Goal: Find specific page/section: Find specific page/section

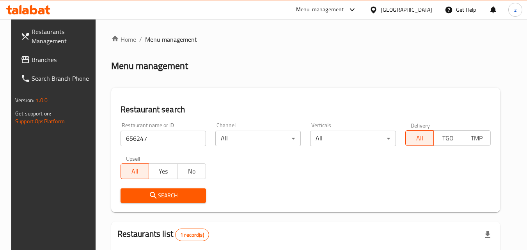
scroll to position [78, 0]
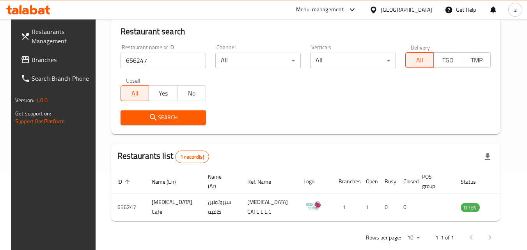
click at [162, 117] on span "Search" at bounding box center [163, 118] width 73 height 10
click at [32, 56] on span "Branches" at bounding box center [63, 59] width 62 height 9
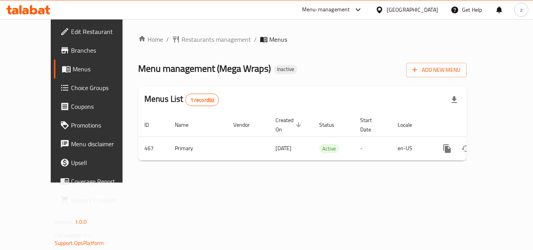
click at [269, 41] on span "Menus" at bounding box center [278, 39] width 18 height 9
click at [71, 86] on span "Choice Groups" at bounding box center [102, 87] width 62 height 9
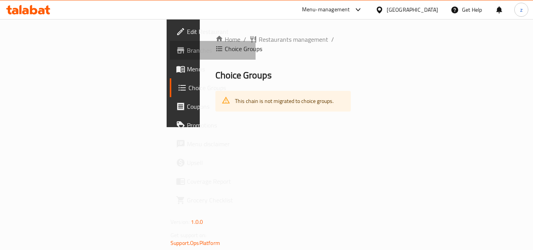
click at [187, 54] on span "Branches" at bounding box center [218, 50] width 62 height 9
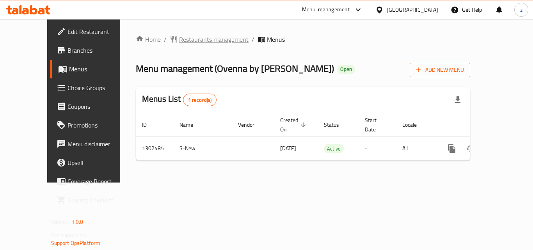
click at [179, 39] on span "Restaurants management" at bounding box center [213, 39] width 69 height 9
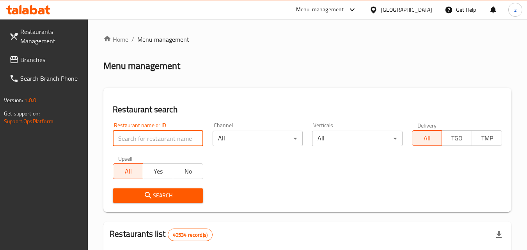
click at [151, 133] on input "search" at bounding box center [158, 139] width 90 height 16
paste input "702440"
type input "702440"
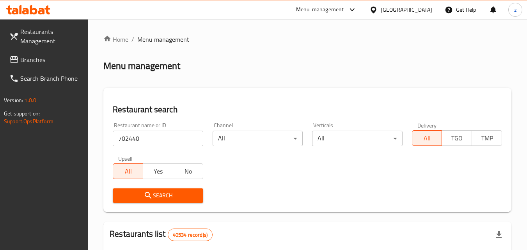
click at [148, 196] on icon "submit" at bounding box center [148, 195] width 9 height 9
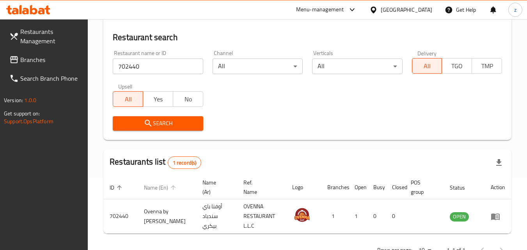
scroll to position [78, 0]
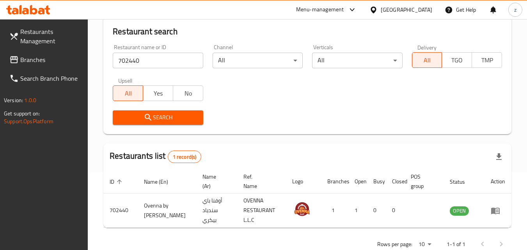
click at [401, 14] on div "[GEOGRAPHIC_DATA]" at bounding box center [400, 9] width 75 height 19
click at [400, 11] on div "[GEOGRAPHIC_DATA]" at bounding box center [406, 9] width 51 height 9
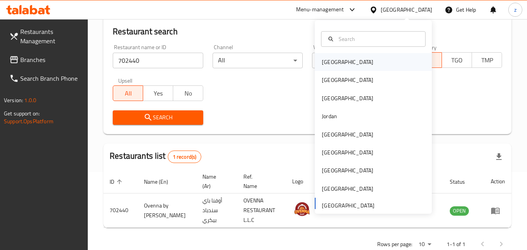
click at [346, 61] on div "[GEOGRAPHIC_DATA]" at bounding box center [373, 62] width 117 height 18
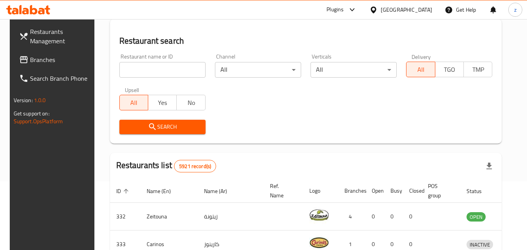
scroll to position [78, 0]
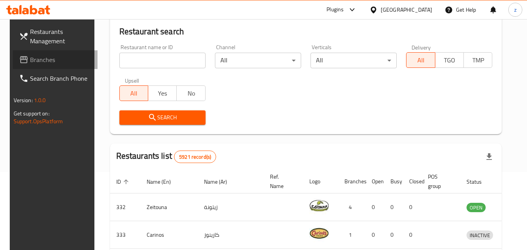
click at [30, 60] on span "Branches" at bounding box center [61, 59] width 62 height 9
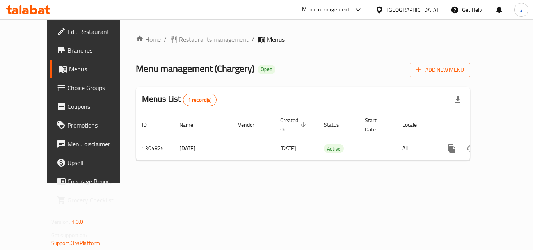
click at [175, 33] on div "Home / Restaurants management / Menus Menu management ( Chargery ) Open Add New…" at bounding box center [303, 100] width 366 height 163
click at [179, 36] on span "Restaurants management" at bounding box center [213, 39] width 69 height 9
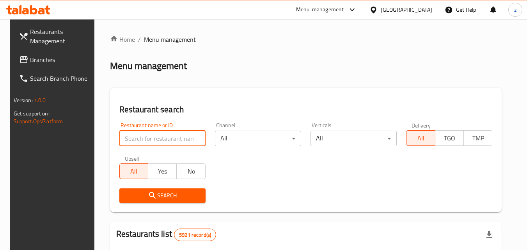
click at [179, 136] on input "search" at bounding box center [162, 139] width 86 height 16
type input "v"
paste input "692727"
type input "692727"
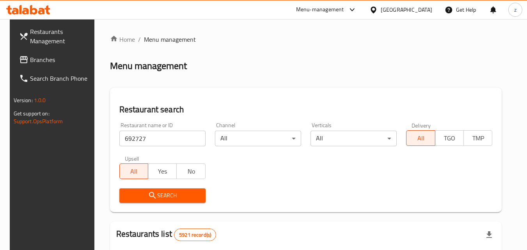
click at [170, 195] on span "Search" at bounding box center [163, 196] width 74 height 10
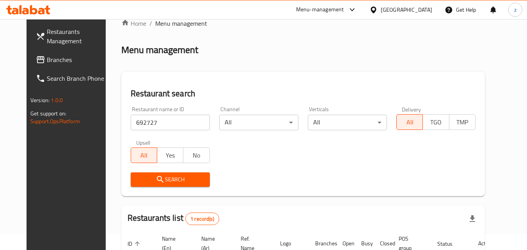
scroll to position [13, 0]
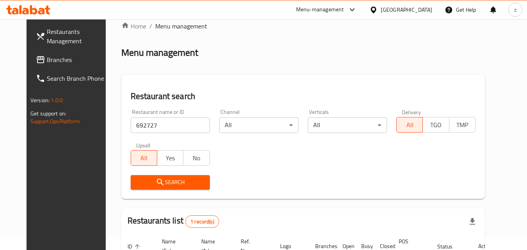
click at [381, 9] on div at bounding box center [374, 9] width 11 height 9
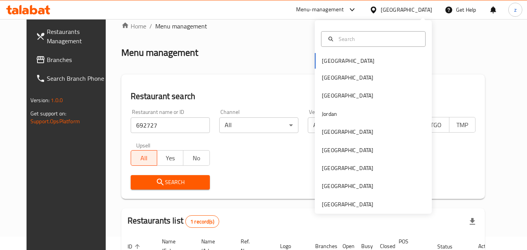
click at [342, 59] on div "Bahrain Egypt Iraq Jordan Kuwait Oman Qatar Saudi Arabia United Arab Emirates" at bounding box center [373, 133] width 117 height 160
click at [325, 60] on div "Bahrain Egypt Iraq Jordan Kuwait Oman Qatar Saudi Arabia United Arab Emirates" at bounding box center [373, 133] width 117 height 160
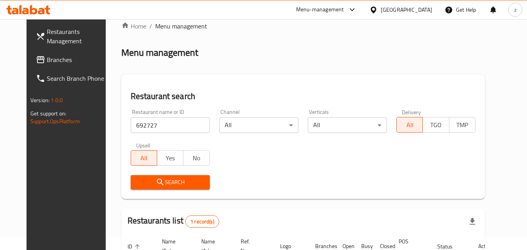
click at [418, 2] on div "Bahrain" at bounding box center [400, 9] width 75 height 19
click at [415, 7] on div "Bahrain" at bounding box center [406, 9] width 51 height 9
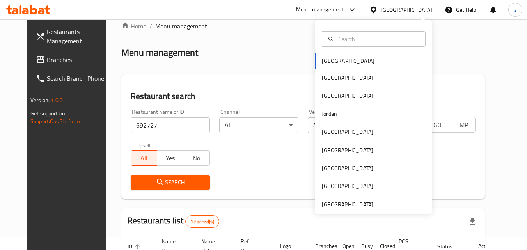
click at [328, 60] on div "Bahrain Egypt Iraq Jordan Kuwait Oman Qatar Saudi Arabia United Arab Emirates" at bounding box center [373, 133] width 117 height 160
click at [329, 60] on div "Bahrain Egypt Iraq Jordan Kuwait Oman Qatar Saudi Arabia United Arab Emirates" at bounding box center [373, 133] width 117 height 160
click at [258, 53] on div "Menu management" at bounding box center [303, 52] width 364 height 12
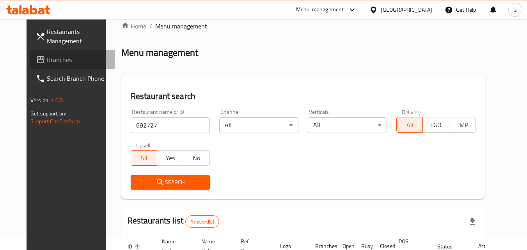
click at [47, 59] on span "Branches" at bounding box center [78, 59] width 62 height 9
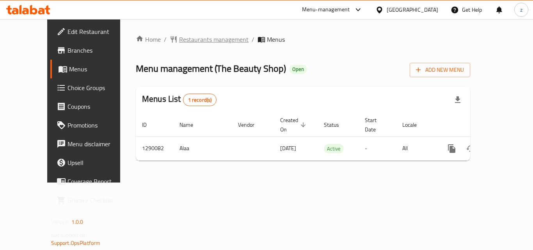
click at [179, 36] on span "Restaurants management" at bounding box center [213, 39] width 69 height 9
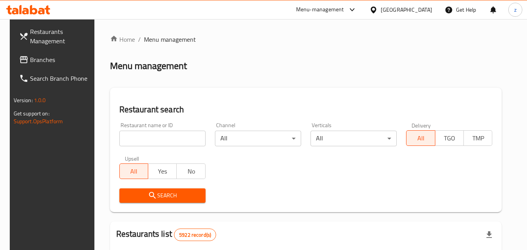
click at [159, 128] on div "Restaurant name or ID Restaurant name or ID" at bounding box center [162, 134] width 86 height 24
click at [155, 131] on input "search" at bounding box center [162, 139] width 86 height 16
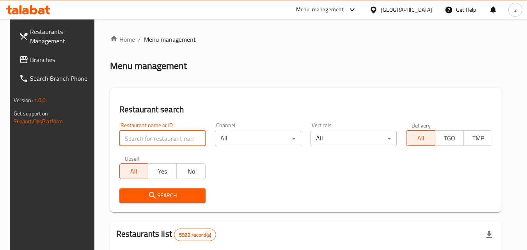
paste input "698049"
type input "698049"
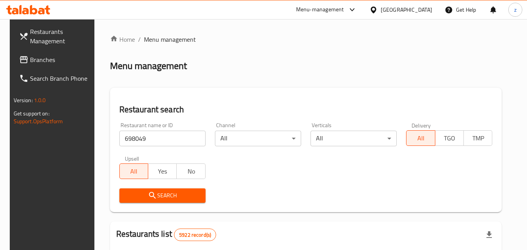
click at [160, 202] on button "Search" at bounding box center [162, 195] width 86 height 14
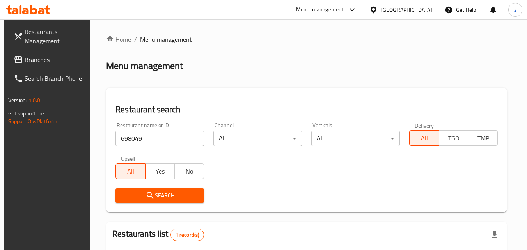
click at [424, 10] on div "Bahrain" at bounding box center [406, 9] width 51 height 9
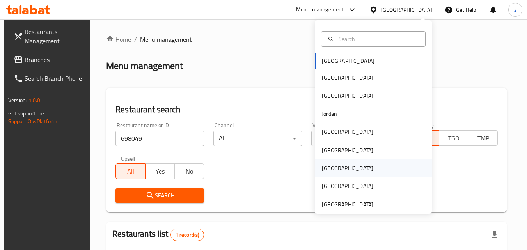
click at [357, 172] on div "Qatar" at bounding box center [373, 168] width 117 height 18
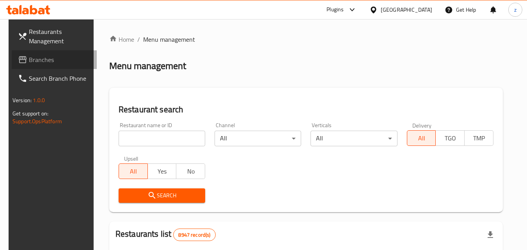
click at [29, 61] on span "Branches" at bounding box center [60, 59] width 62 height 9
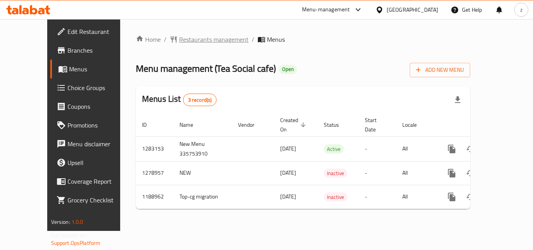
click at [179, 39] on span "Restaurants management" at bounding box center [213, 39] width 69 height 9
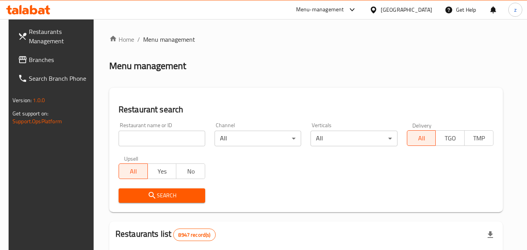
click at [158, 137] on input "search" at bounding box center [162, 139] width 87 height 16
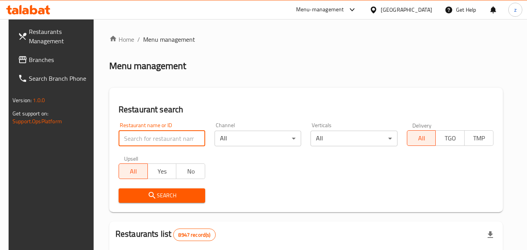
paste input "610155"
type input "610155"
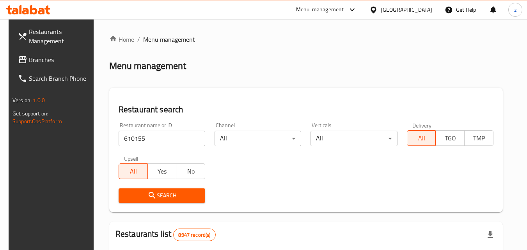
click at [169, 195] on span "Search" at bounding box center [162, 196] width 74 height 10
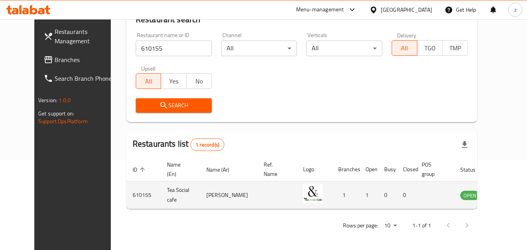
scroll to position [91, 0]
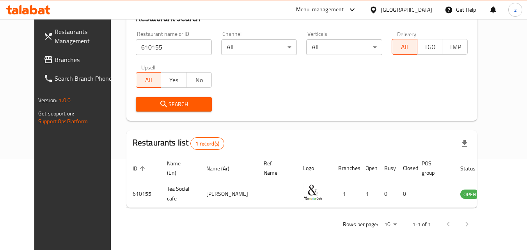
click at [381, 10] on div at bounding box center [374, 9] width 11 height 9
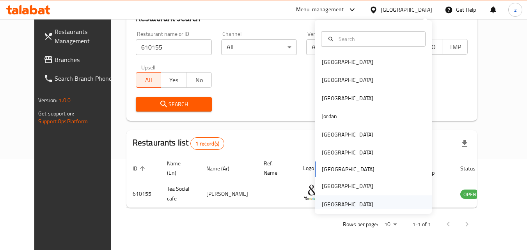
click at [362, 204] on div "[GEOGRAPHIC_DATA]" at bounding box center [347, 204] width 51 height 9
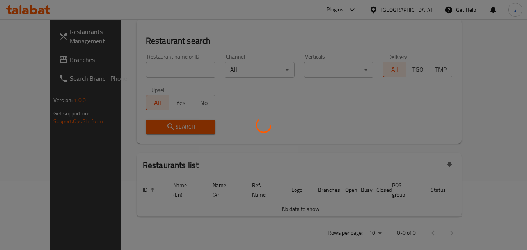
scroll to position [91, 0]
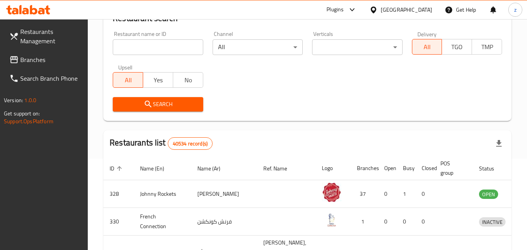
click at [34, 62] on span "Branches" at bounding box center [51, 59] width 62 height 9
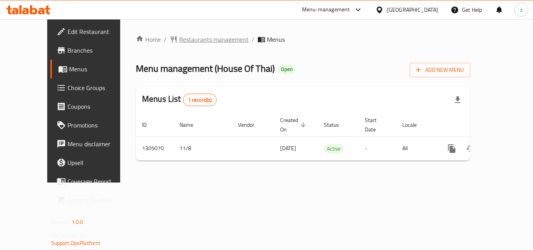
click at [184, 39] on span "Restaurants management" at bounding box center [213, 39] width 69 height 9
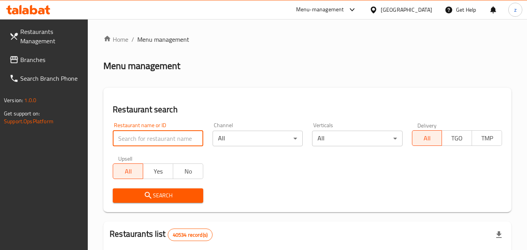
click at [162, 142] on input "search" at bounding box center [158, 139] width 90 height 16
paste input "703527"
type input "703527"
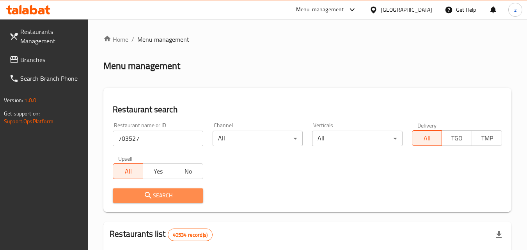
click at [164, 195] on span "Search" at bounding box center [158, 196] width 78 height 10
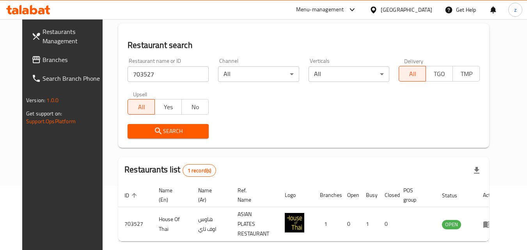
scroll to position [52, 0]
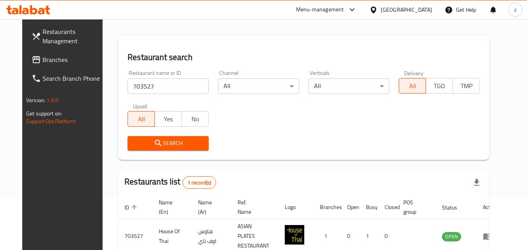
click at [46, 63] on span "Branches" at bounding box center [74, 59] width 62 height 9
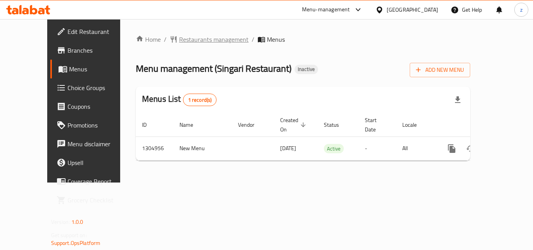
click at [179, 39] on span "Restaurants management" at bounding box center [213, 39] width 69 height 9
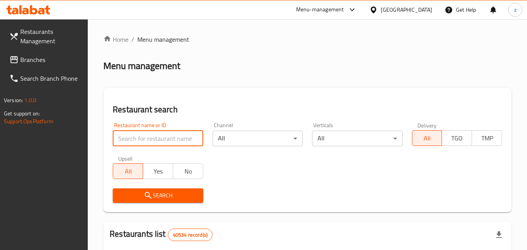
click at [143, 139] on input "search" at bounding box center [158, 139] width 90 height 16
paste input "703461"
type input "703461"
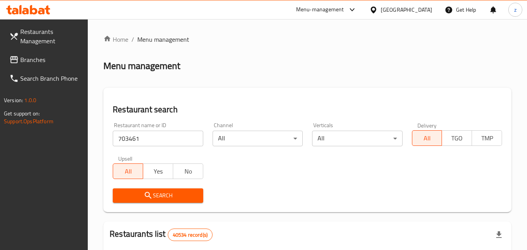
click at [126, 199] on span "Search" at bounding box center [158, 196] width 78 height 10
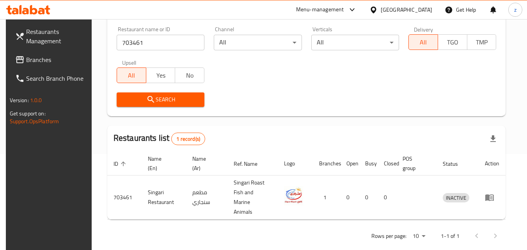
scroll to position [98, 0]
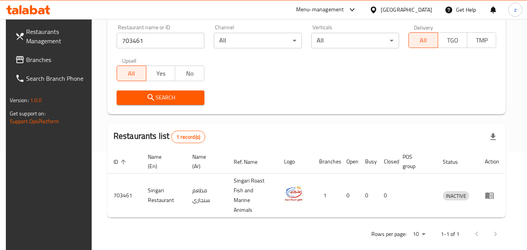
click at [161, 43] on input "703461" at bounding box center [161, 41] width 88 height 16
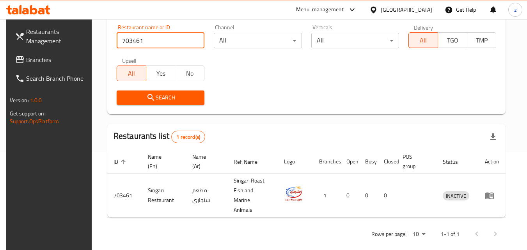
click at [195, 39] on input "703461" at bounding box center [161, 41] width 88 height 16
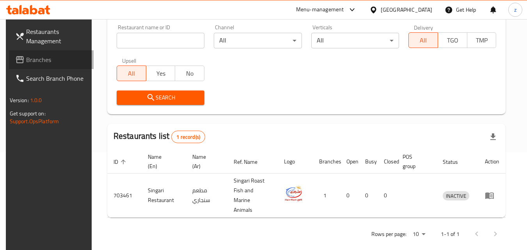
click at [57, 63] on span "Branches" at bounding box center [57, 59] width 62 height 9
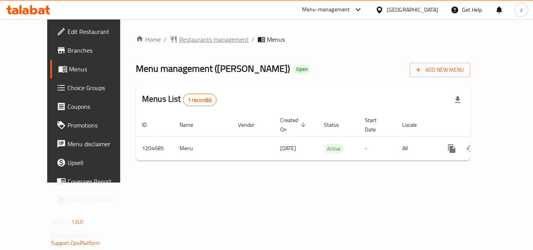
click at [179, 39] on span "Restaurants management" at bounding box center [213, 39] width 69 height 9
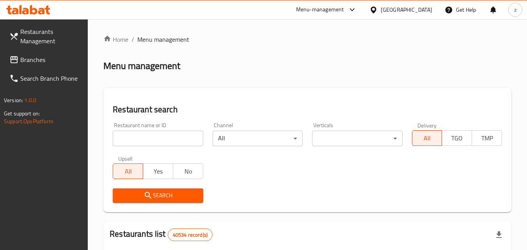
click at [152, 144] on input "search" at bounding box center [158, 139] width 90 height 16
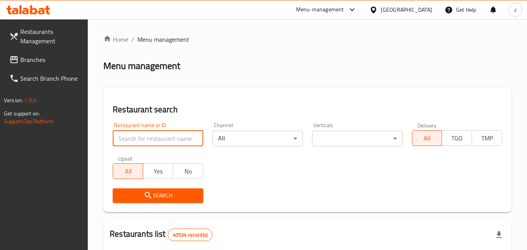
paste input "669896"
type input "669896"
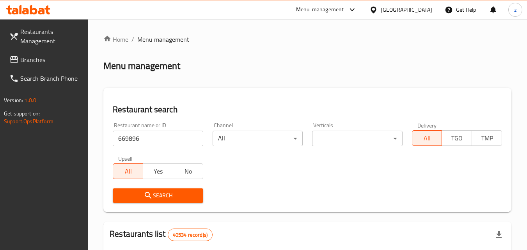
click at [154, 195] on span "Search" at bounding box center [158, 196] width 78 height 10
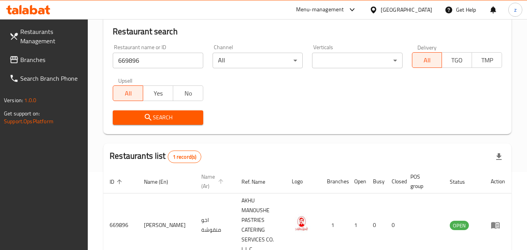
scroll to position [98, 0]
